Goal: Task Accomplishment & Management: Manage account settings

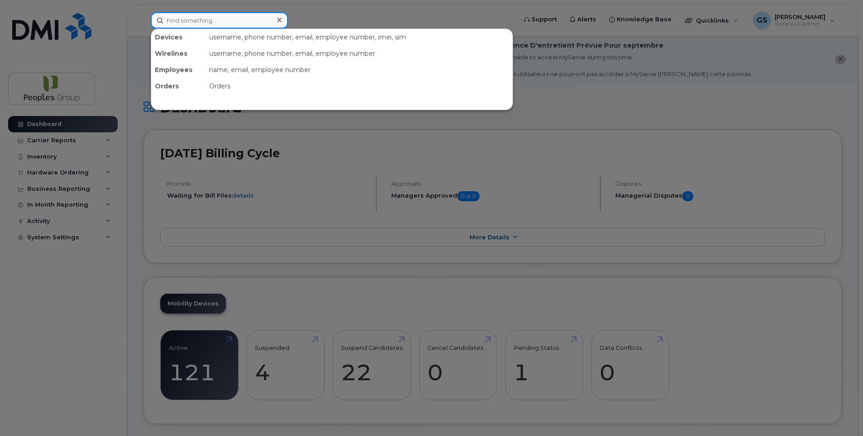
click at [221, 17] on input at bounding box center [219, 20] width 137 height 16
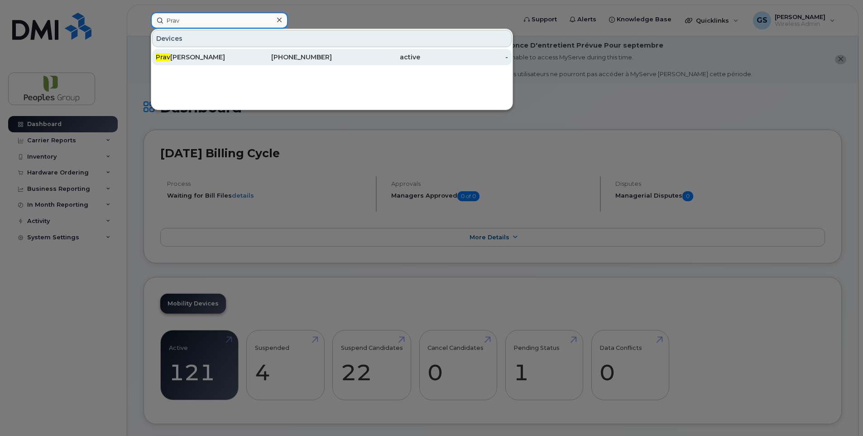
type input "Prav"
click at [226, 53] on div "Prav eena Subramaniam" at bounding box center [200, 57] width 88 height 9
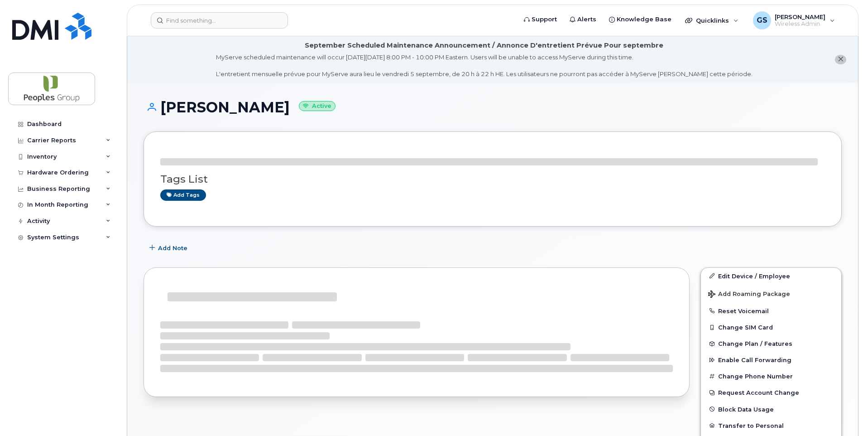
click at [226, 53] on div "September Scheduled Maintenance Announcement / Annonce D'entretient Prévue Pour…" at bounding box center [492, 409] width 731 height 746
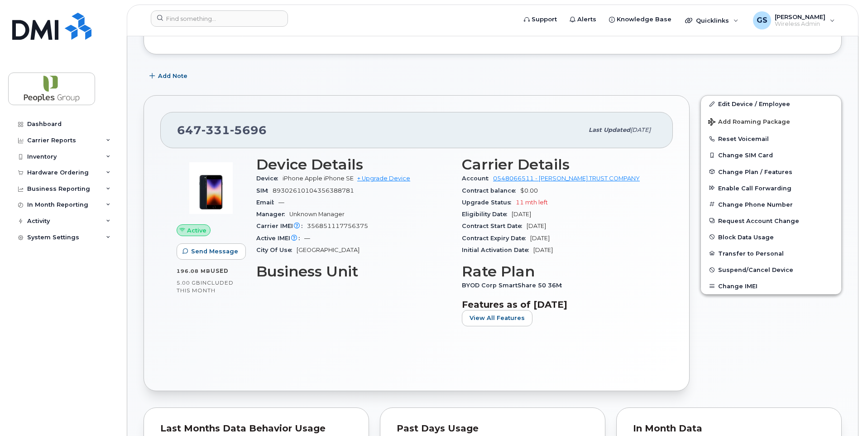
scroll to position [168, 0]
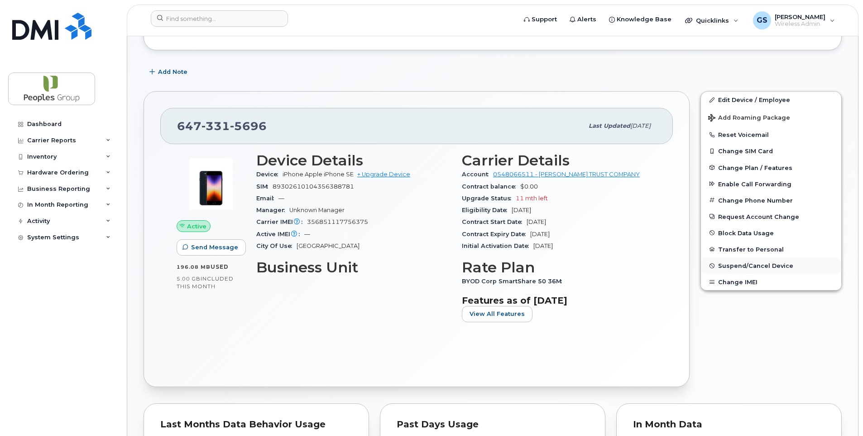
click at [769, 265] on span "Suspend/Cancel Device" at bounding box center [755, 265] width 75 height 7
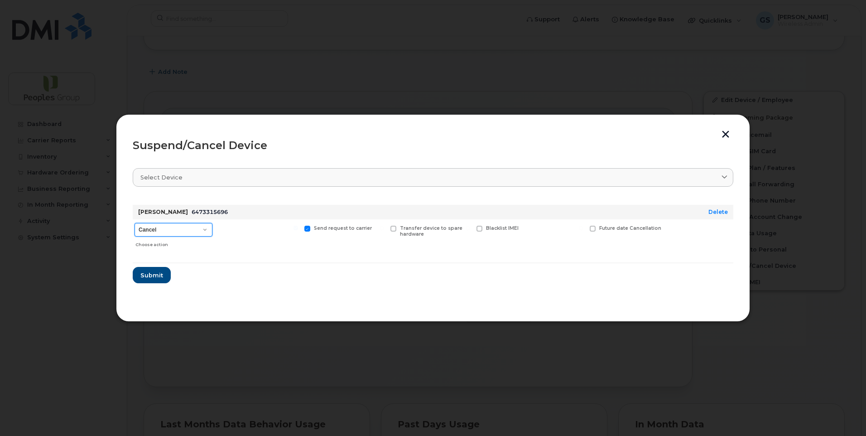
click at [199, 230] on select "Cancel Suspend - Extend Suspension Suspend - Reduced Rate Suspend - Full Rate S…" at bounding box center [173, 230] width 78 height 14
click at [303, 277] on form "[PERSON_NAME] 6473315696 Delete Cancel Suspend - Extend Suspension Suspend - Re…" at bounding box center [433, 240] width 600 height 86
click at [726, 133] on button "button" at bounding box center [726, 135] width 14 height 10
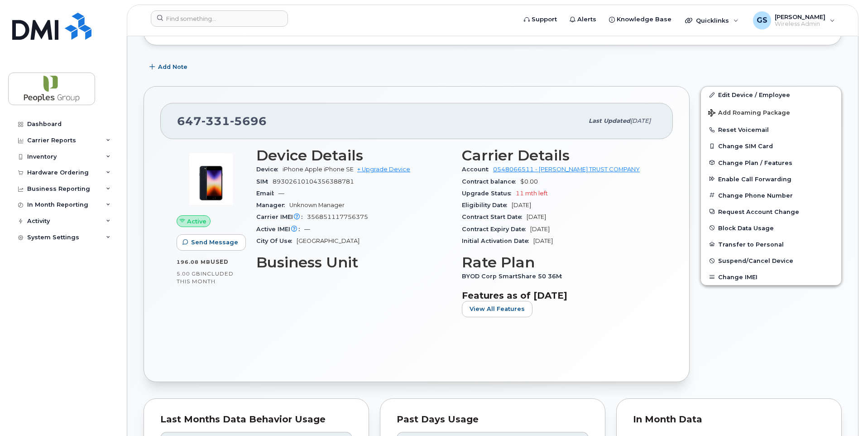
scroll to position [173, 0]
click at [739, 262] on span "Suspend/Cancel Device" at bounding box center [755, 261] width 75 height 7
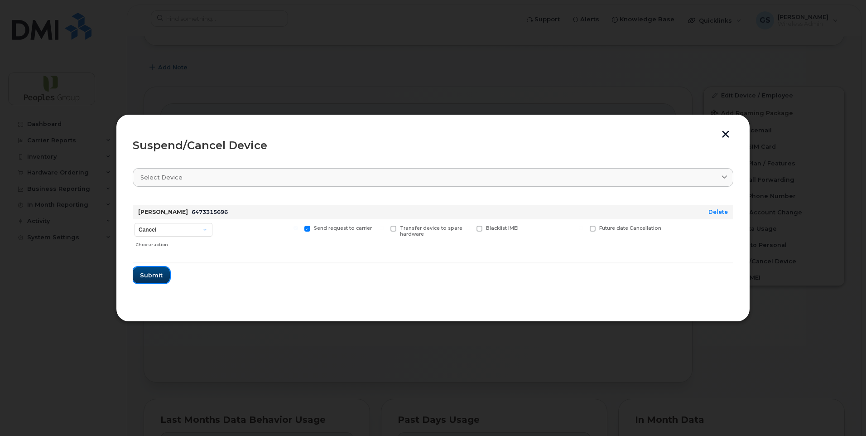
click at [153, 273] on span "Submit" at bounding box center [151, 275] width 23 height 9
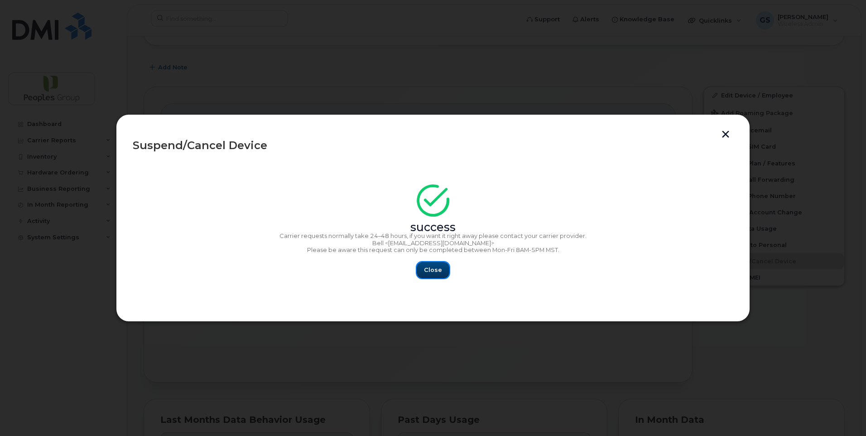
click at [445, 270] on button "Close" at bounding box center [433, 270] width 33 height 16
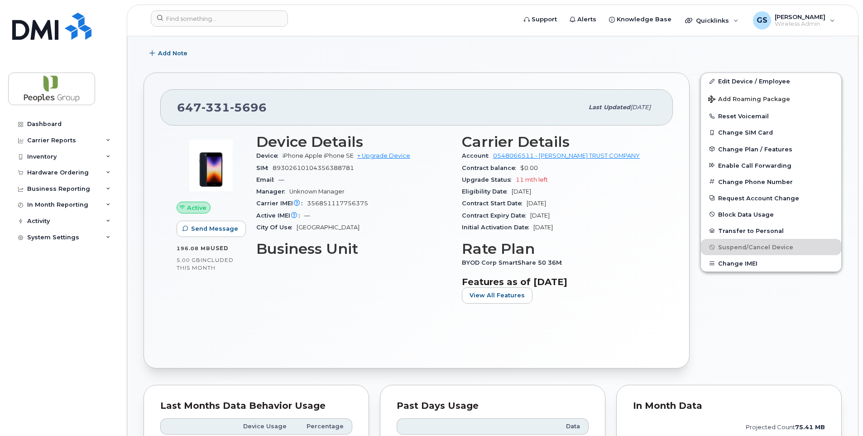
scroll to position [186, 0]
drag, startPoint x: 266, startPoint y: 104, endPoint x: 179, endPoint y: 110, distance: 87.1
click at [179, 110] on div "[PHONE_NUMBER]" at bounding box center [380, 108] width 406 height 19
copy span "[PHONE_NUMBER]"
click at [778, 333] on div "Edit Device / Employee Add Roaming Package Reset Voicemail Change SIM Card Chan…" at bounding box center [771, 221] width 152 height 307
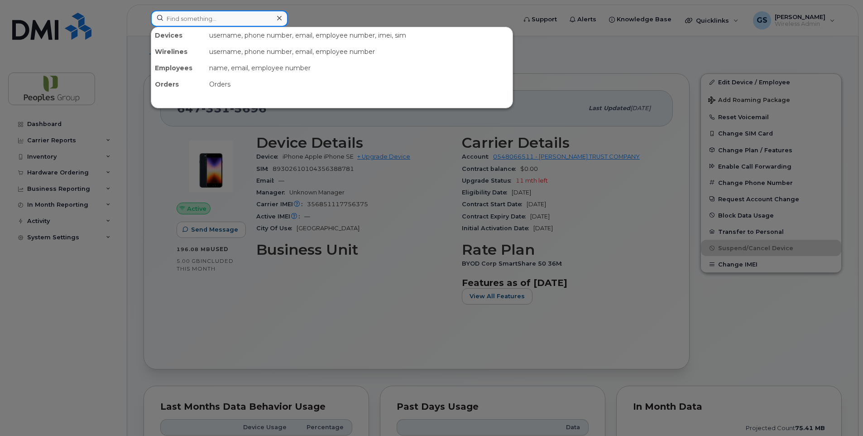
click at [196, 24] on input at bounding box center [219, 18] width 137 height 16
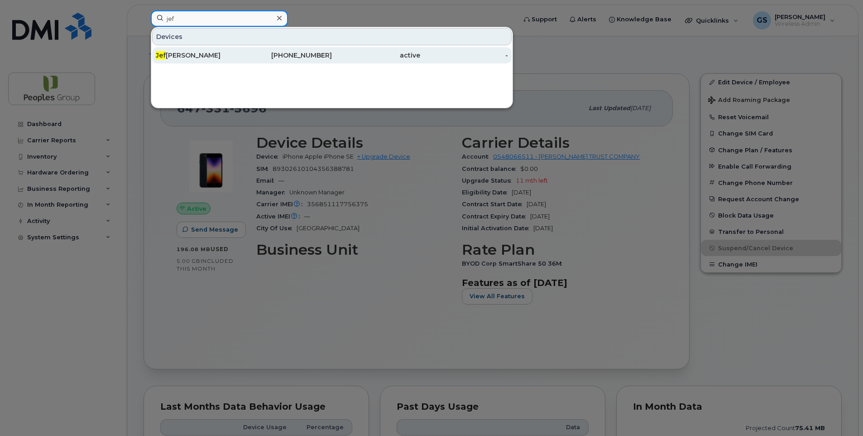
type input "jef"
click at [202, 54] on div "[PERSON_NAME]" at bounding box center [200, 55] width 88 height 9
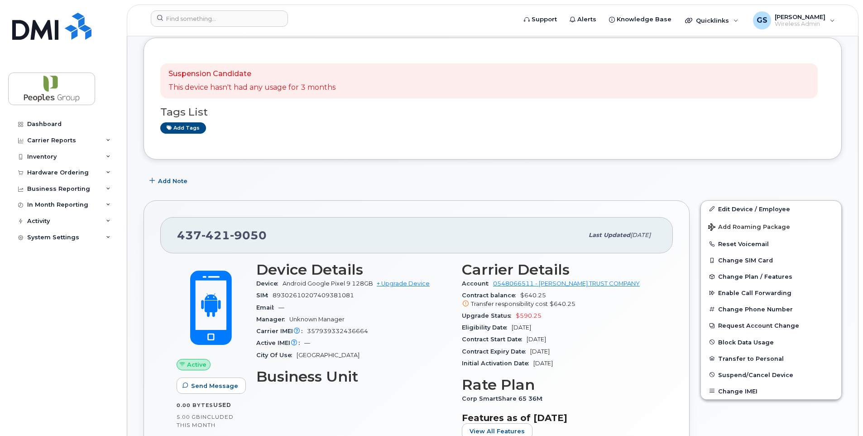
scroll to position [86, 0]
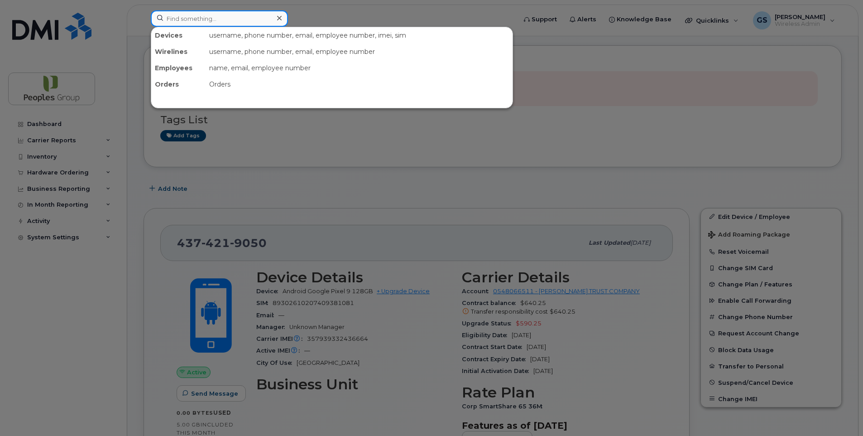
click at [220, 16] on input at bounding box center [219, 18] width 137 height 16
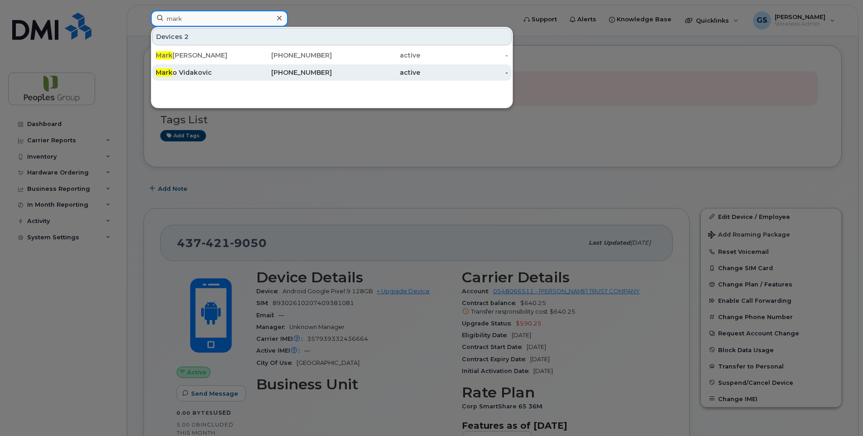
type input "mark"
click at [215, 72] on div "Mark o Vidakovic" at bounding box center [200, 72] width 88 height 9
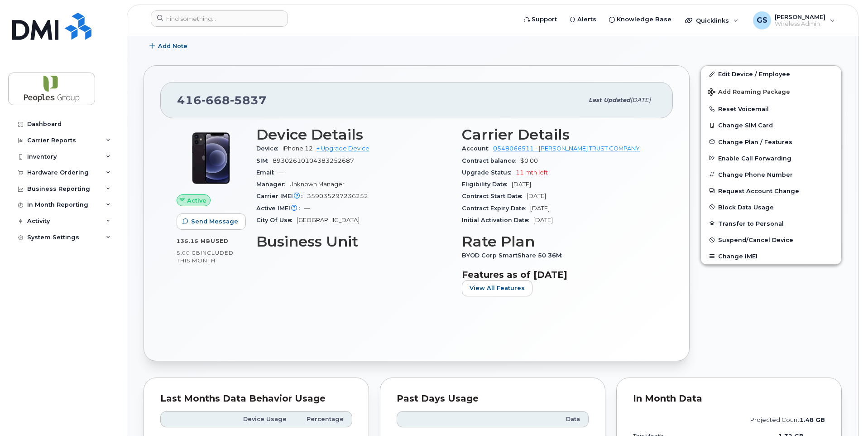
scroll to position [197, 0]
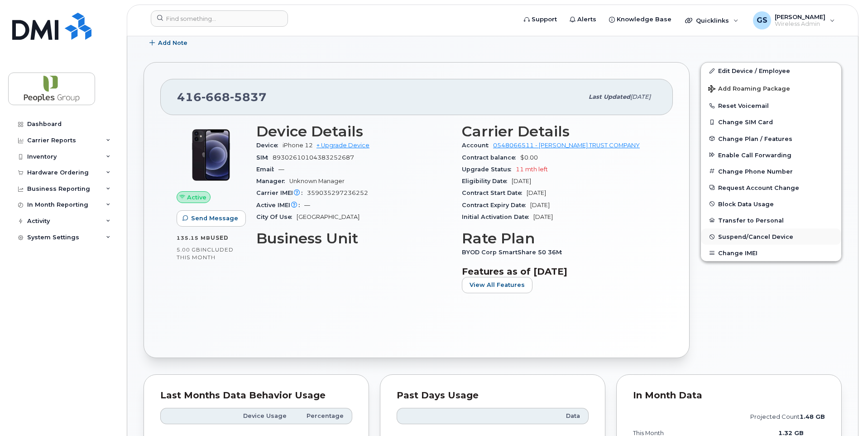
click at [749, 240] on span "Suspend/Cancel Device" at bounding box center [755, 236] width 75 height 7
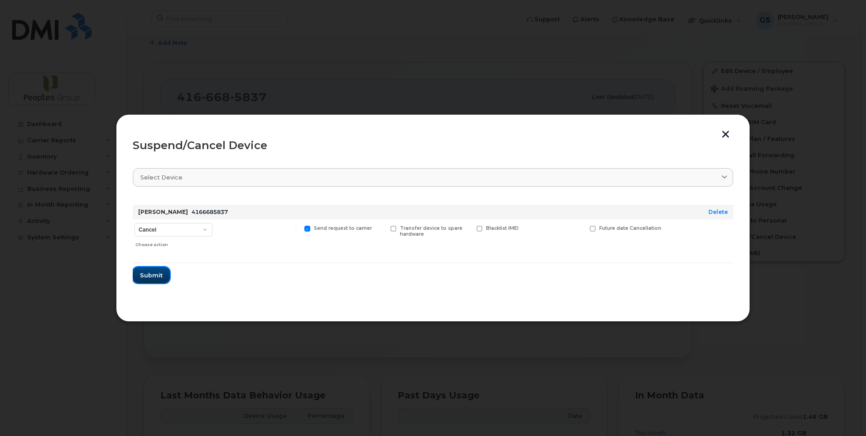
click at [153, 276] on span "Submit" at bounding box center [151, 275] width 23 height 9
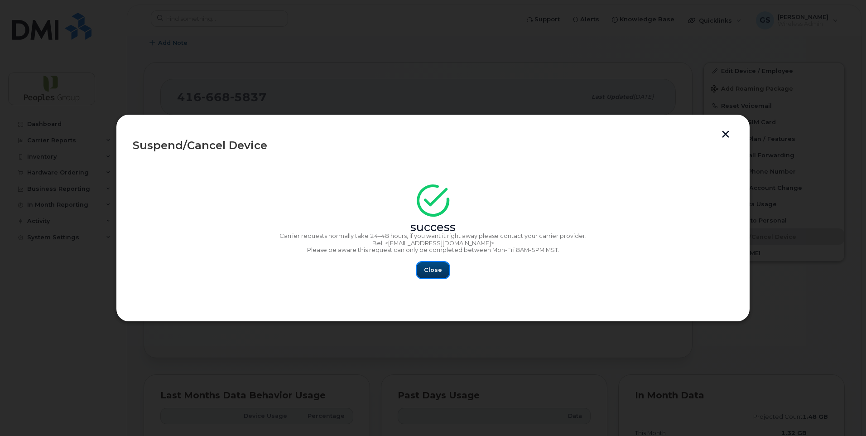
click at [435, 271] on span "Close" at bounding box center [433, 269] width 18 height 9
